Goal: Obtain resource: Obtain resource

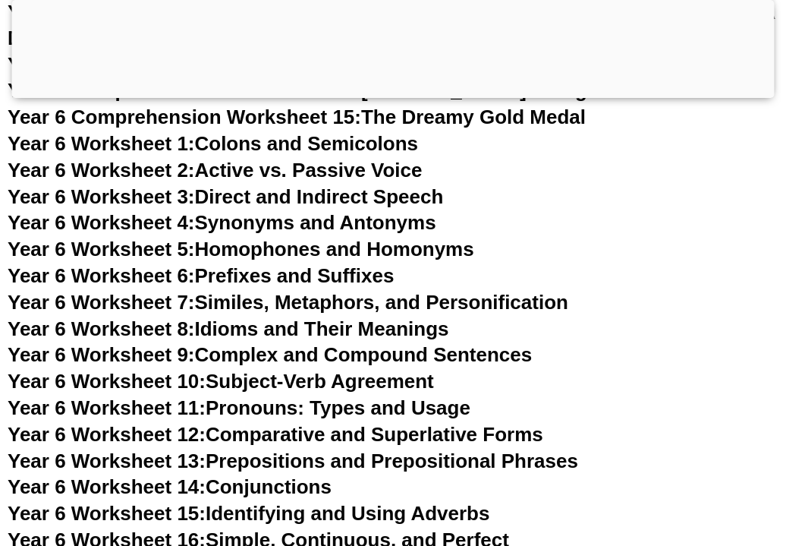
scroll to position [8752, 0]
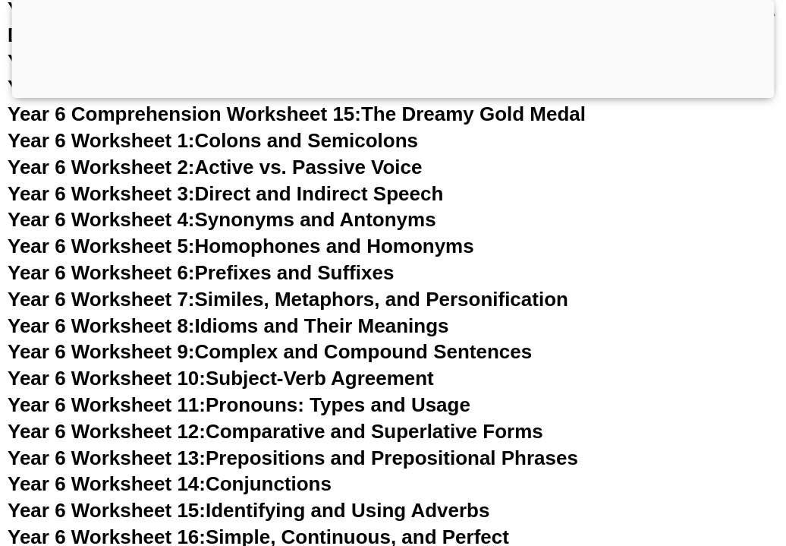
click at [137, 222] on span "Year 6 Worksheet 4:" at bounding box center [101, 219] width 187 height 23
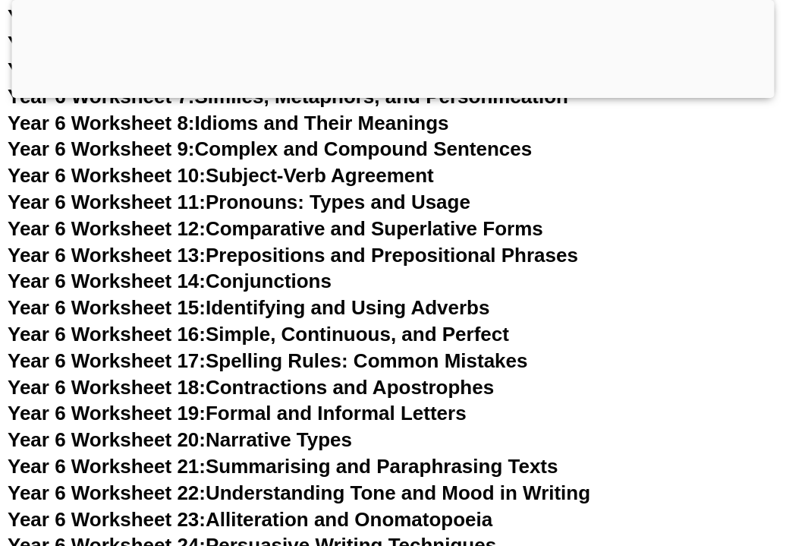
scroll to position [8961, 0]
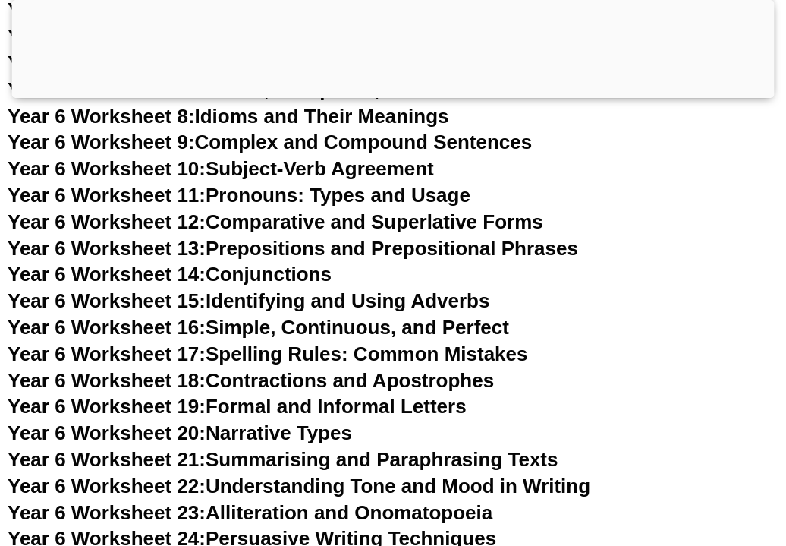
click at [288, 324] on link "Year 6 Worksheet 16: Simple, Continuous, and Perfect" at bounding box center [259, 327] width 502 height 23
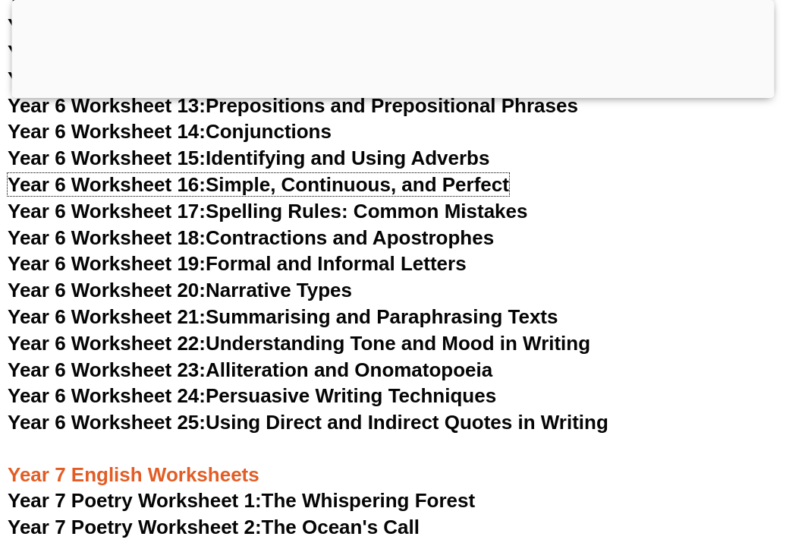
scroll to position [9170, 0]
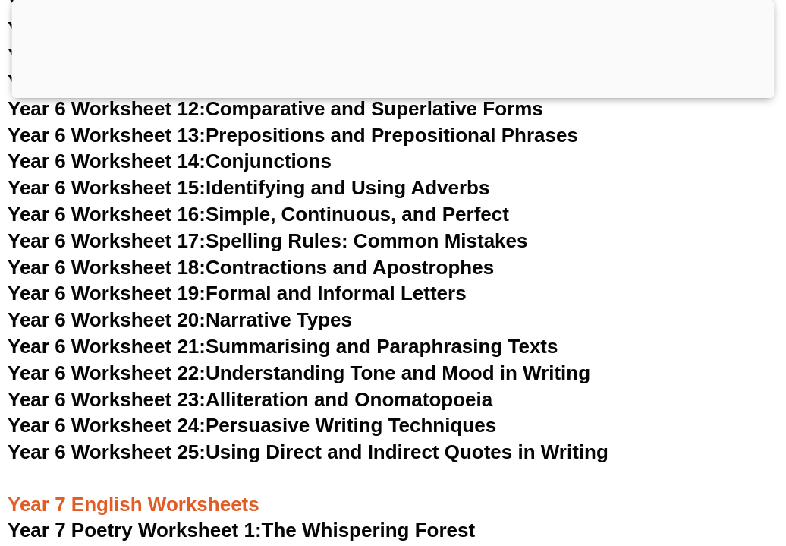
click at [139, 375] on span "Year 6 Worksheet 22:" at bounding box center [107, 372] width 198 height 23
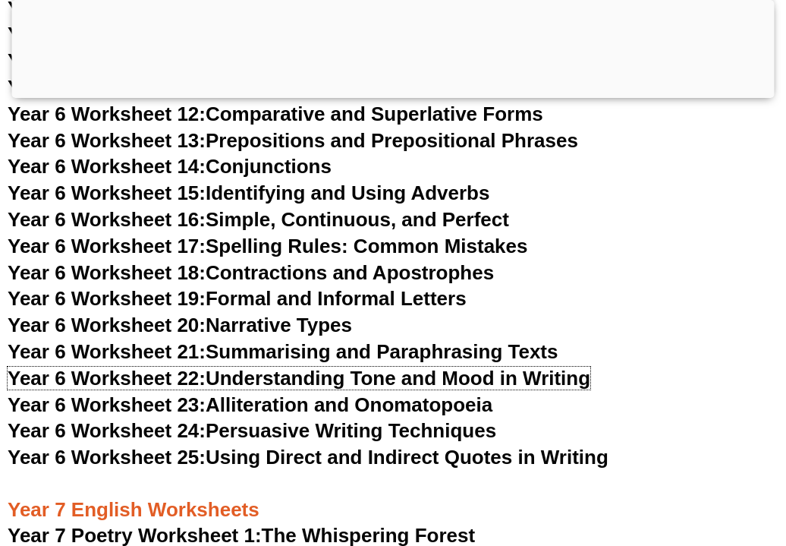
scroll to position [9159, 0]
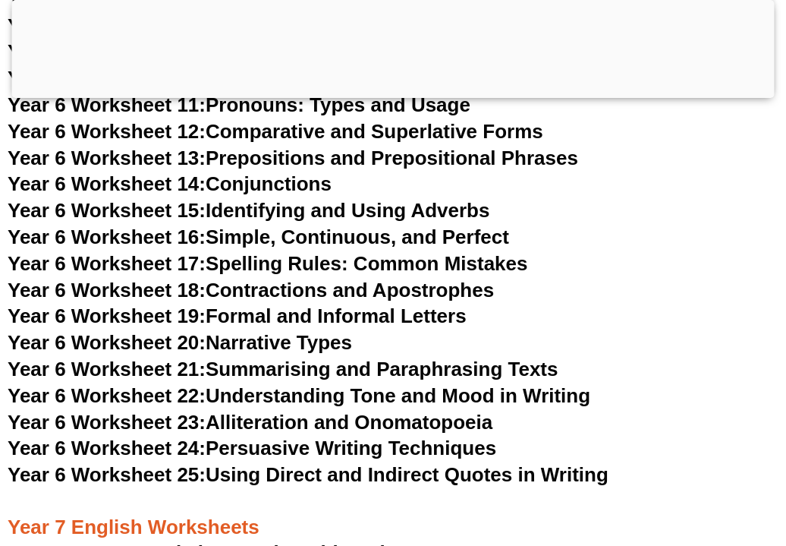
click at [269, 258] on link "Year 6 Worksheet 17: Spelling Rules: Common Mistakes" at bounding box center [268, 263] width 520 height 23
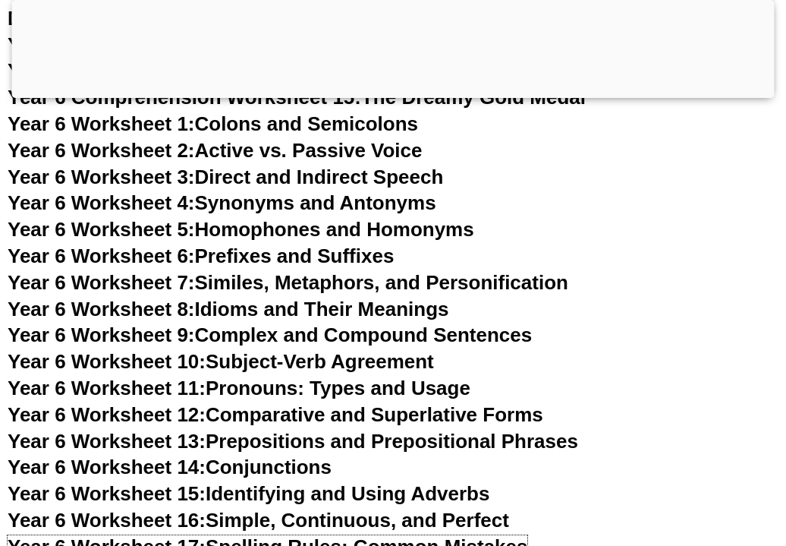
scroll to position [8881, 0]
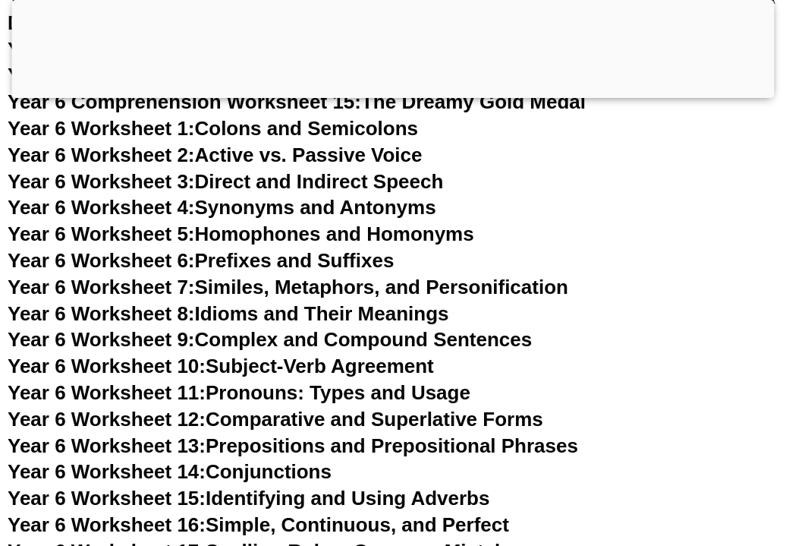
click at [124, 307] on span "Year 6 Worksheet 8:" at bounding box center [101, 313] width 187 height 23
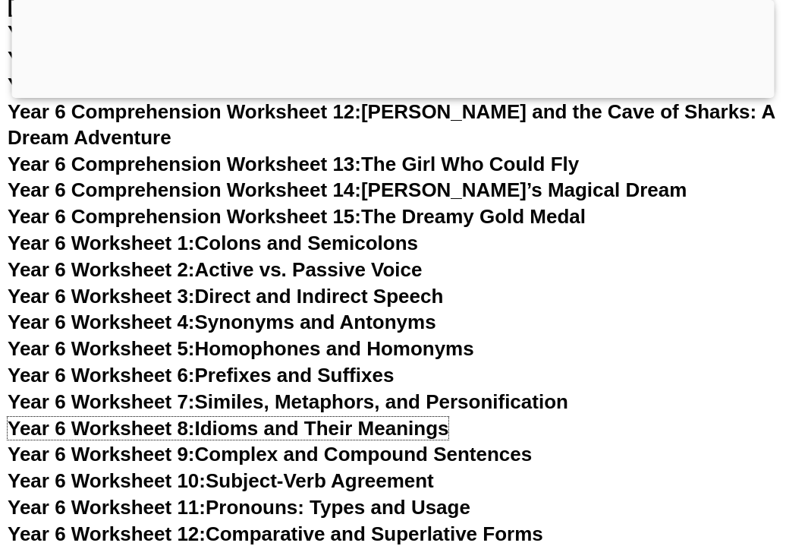
scroll to position [8742, 0]
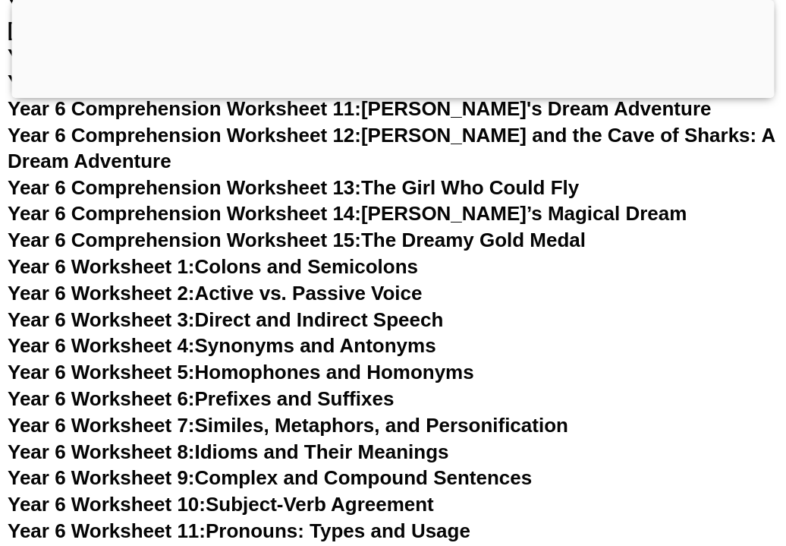
click at [289, 368] on link "Year 6 Worksheet 5: Homophones and Homonyms" at bounding box center [241, 372] width 467 height 23
click at [152, 399] on span "Year 6 Worksheet 6:" at bounding box center [101, 398] width 187 height 23
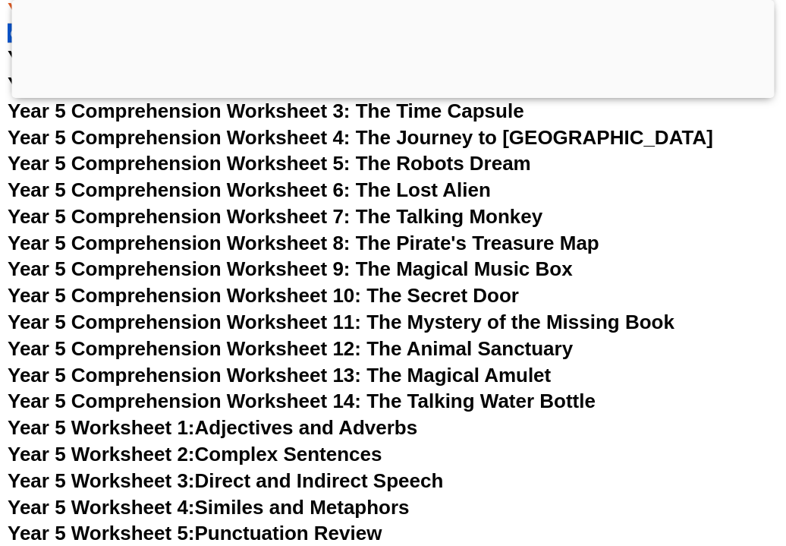
scroll to position [7371, 0]
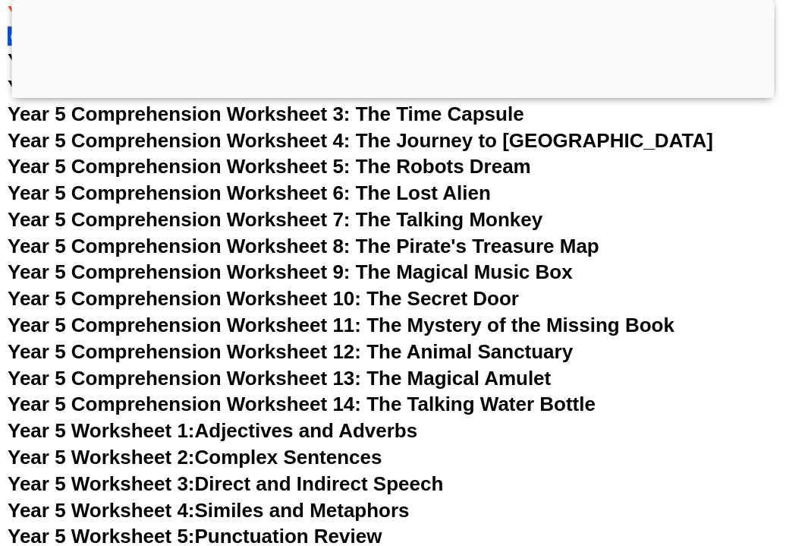
click at [279, 222] on span "Year 5 Comprehension Worksheet 7: The Talking Monkey" at bounding box center [275, 219] width 535 height 23
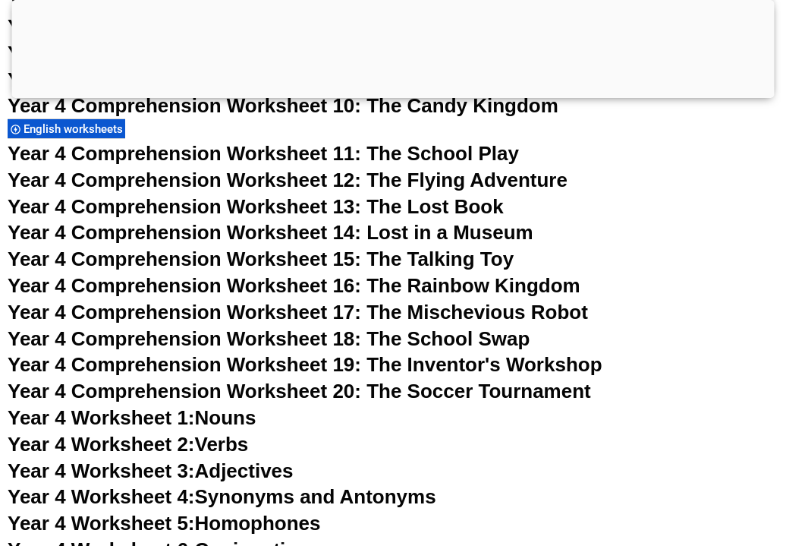
scroll to position [6374, 0]
